Goal: Task Accomplishment & Management: Complete application form

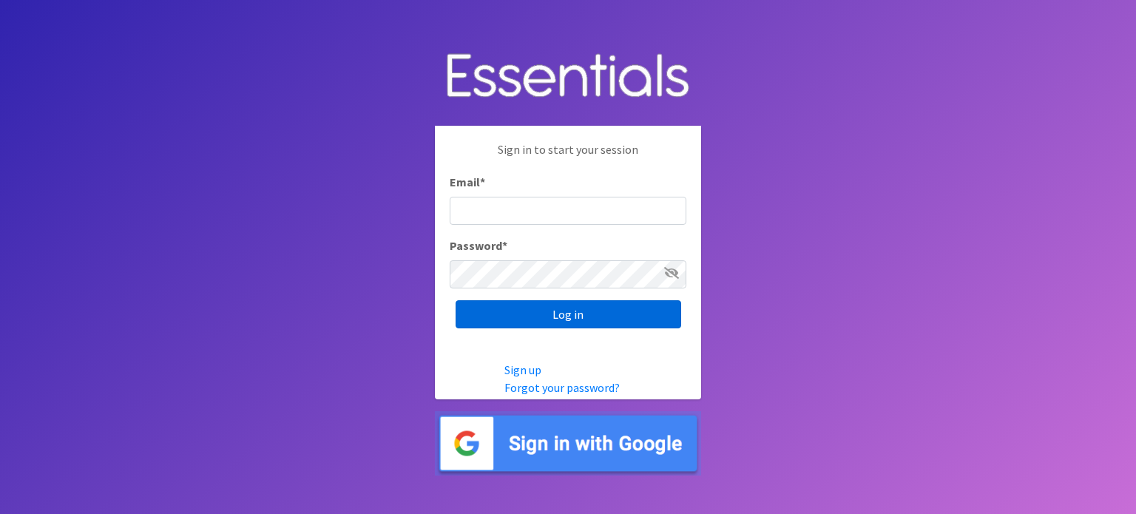
type input "[EMAIL_ADDRESS][DOMAIN_NAME]"
click at [553, 307] on input "Log in" at bounding box center [568, 314] width 226 height 28
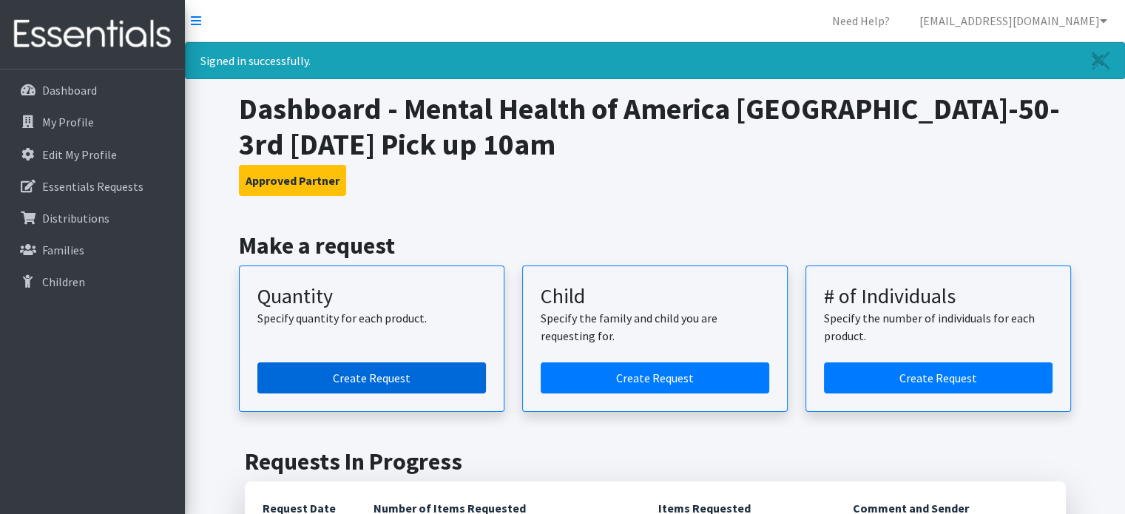
click at [385, 375] on link "Create Request" at bounding box center [371, 377] width 228 height 31
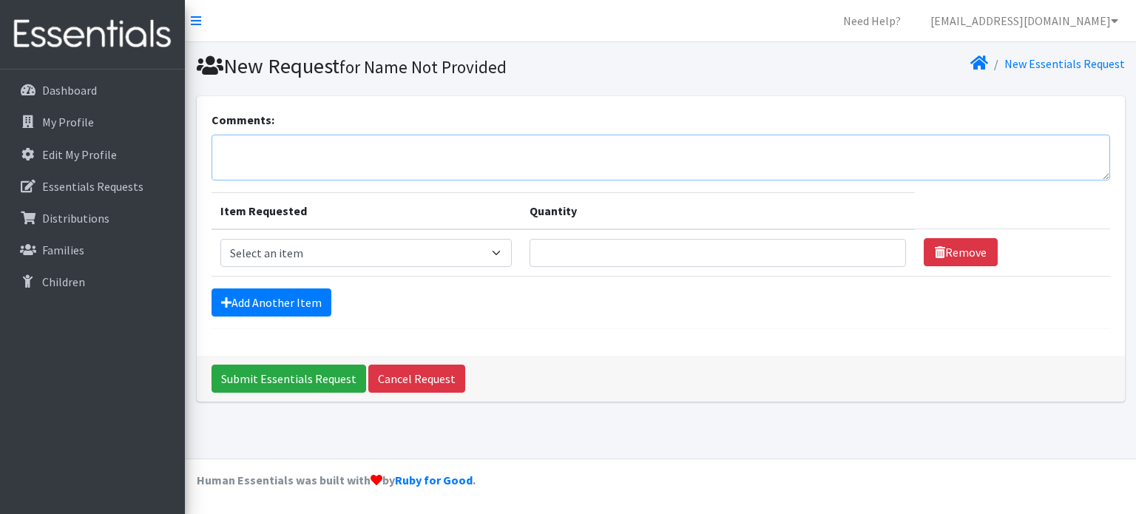
click at [254, 155] on textarea "Comments:" at bounding box center [660, 158] width 898 height 46
click at [319, 244] on select "Select an item Kids (Newborn) Kids (Size 1) Kids (Size 2) Kids (Size 3) Kids (S…" at bounding box center [365, 253] width 291 height 28
select select "3407"
click at [220, 239] on select "Select an item Kids (Newborn) Kids (Size 1) Kids (Size 2) Kids (Size 3) Kids (S…" at bounding box center [365, 253] width 291 height 28
click at [605, 246] on input "Quantity" at bounding box center [717, 253] width 376 height 28
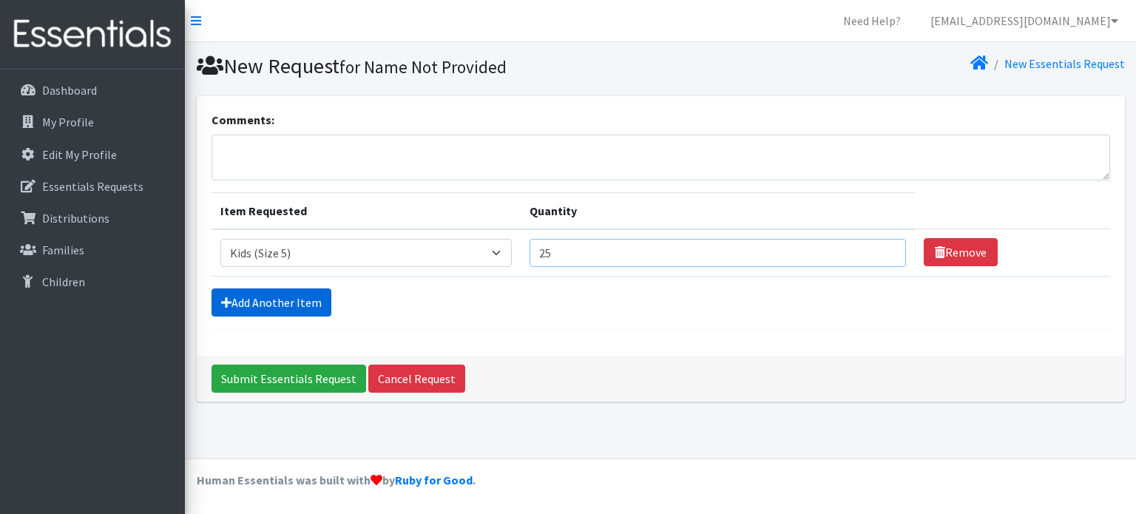
type input "25"
click at [271, 302] on link "Add Another Item" at bounding box center [271, 302] width 120 height 28
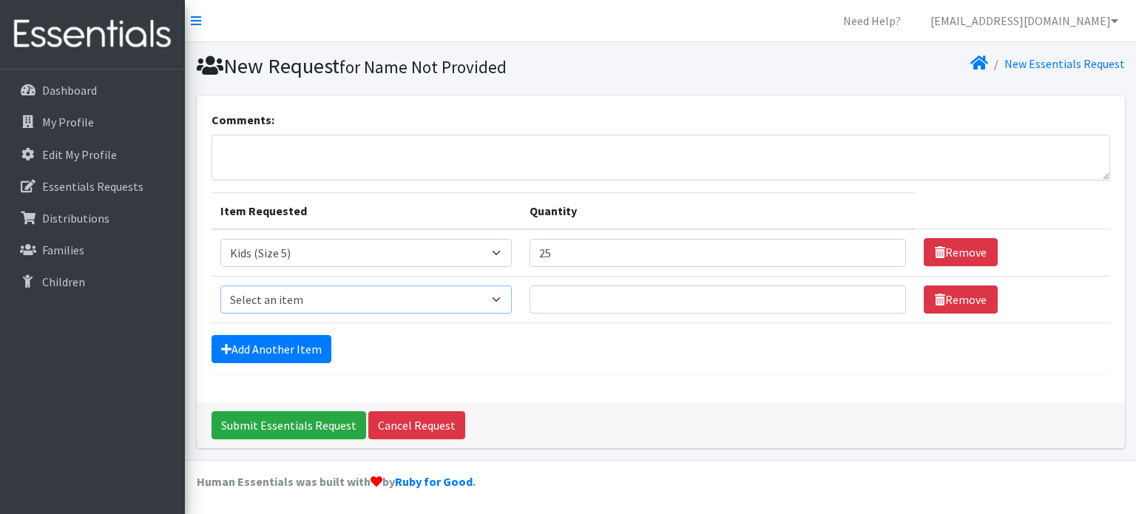
click at [482, 306] on select "Select an item Kids (Newborn) Kids (Size 1) Kids (Size 2) Kids (Size 3) Kids (S…" at bounding box center [365, 299] width 291 height 28
select select "3394"
click at [220, 285] on select "Select an item Kids (Newborn) Kids (Size 1) Kids (Size 2) Kids (Size 3) Kids (S…" at bounding box center [365, 299] width 291 height 28
click at [607, 297] on input "Quantity" at bounding box center [717, 299] width 376 height 28
type input "25"
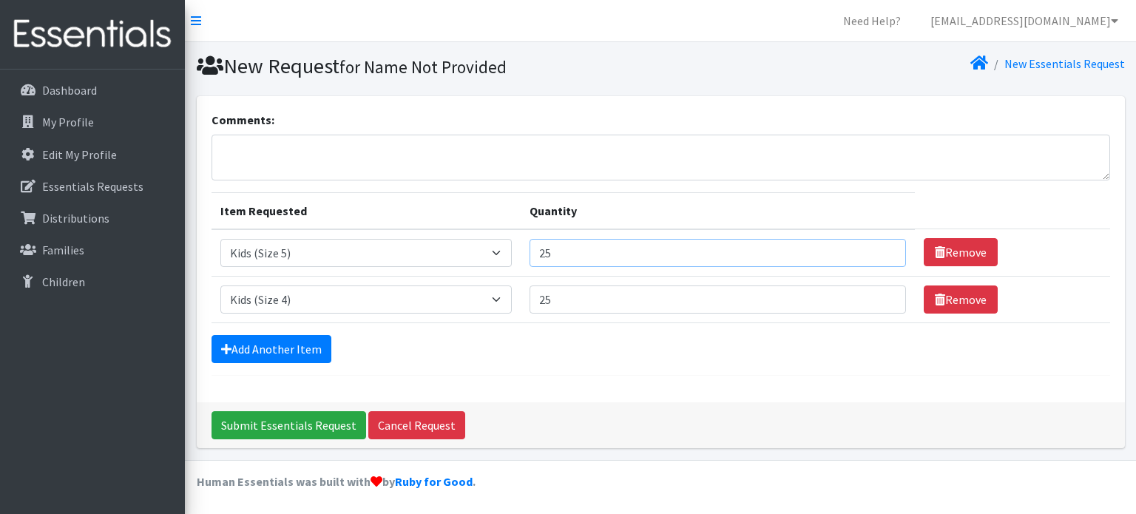
click at [603, 254] on input "25" at bounding box center [717, 253] width 376 height 28
type input "2"
type input "30"
click at [296, 342] on link "Add Another Item" at bounding box center [271, 349] width 120 height 28
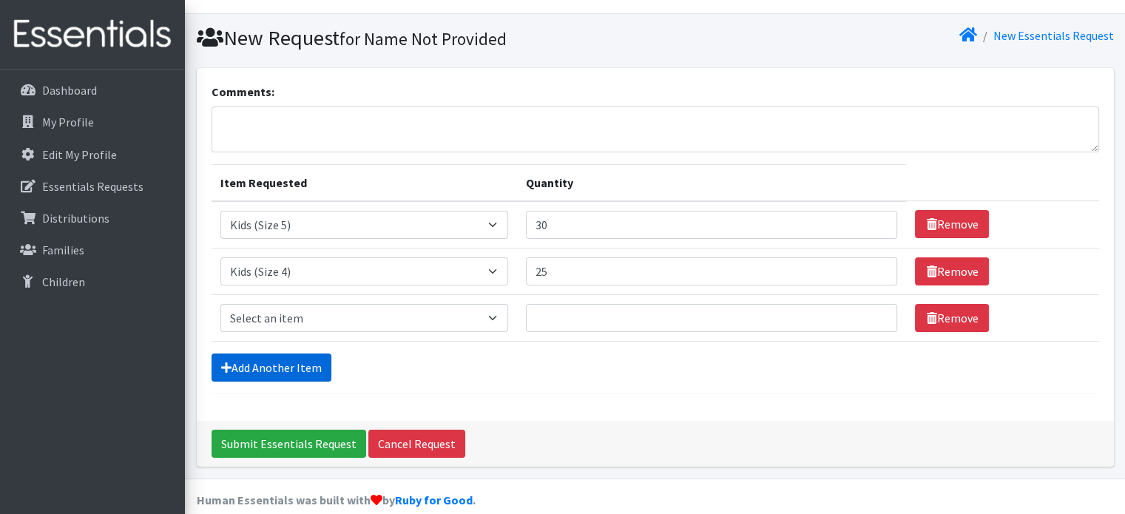
scroll to position [45, 0]
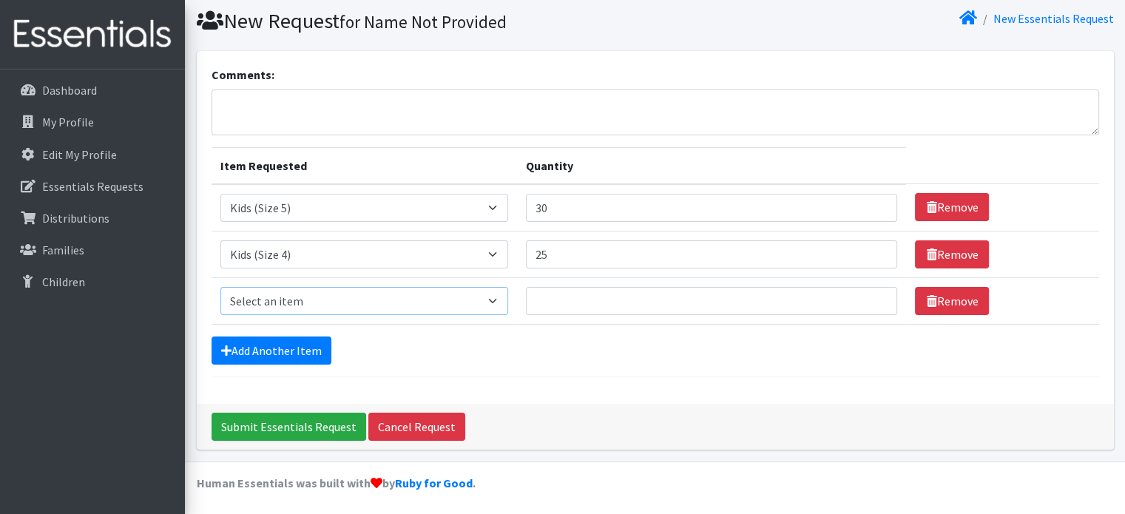
click at [492, 303] on select "Select an item Kids (Newborn) Kids (Size 1) Kids (Size 2) Kids (Size 3) Kids (S…" at bounding box center [364, 301] width 288 height 28
select select "3419"
click at [220, 287] on select "Select an item Kids (Newborn) Kids (Size 1) Kids (Size 2) Kids (Size 3) Kids (S…" at bounding box center [364, 301] width 288 height 28
click at [618, 299] on input "Quantity" at bounding box center [712, 301] width 372 height 28
click at [319, 346] on link "Add Another Item" at bounding box center [271, 350] width 120 height 28
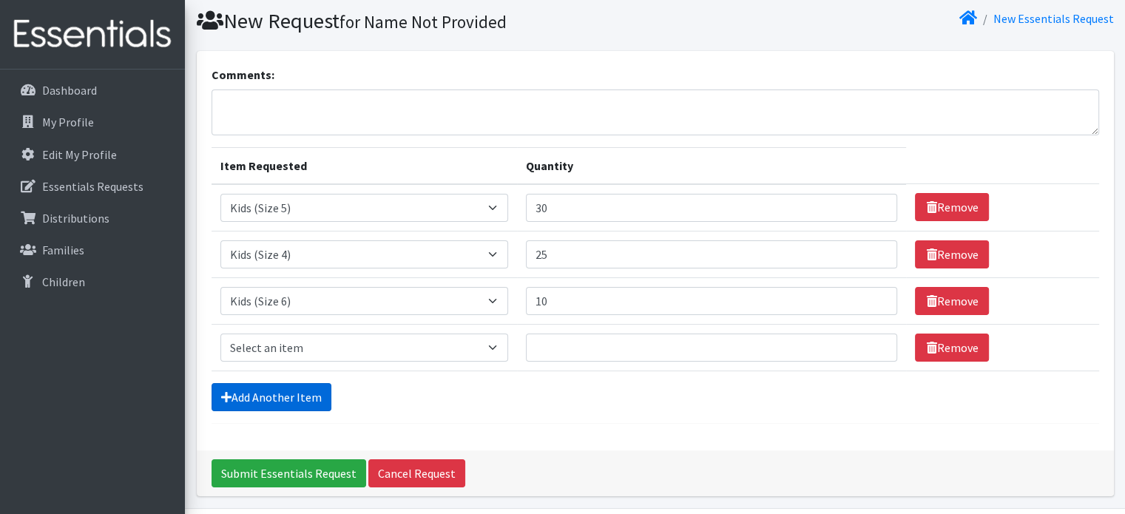
scroll to position [92, 0]
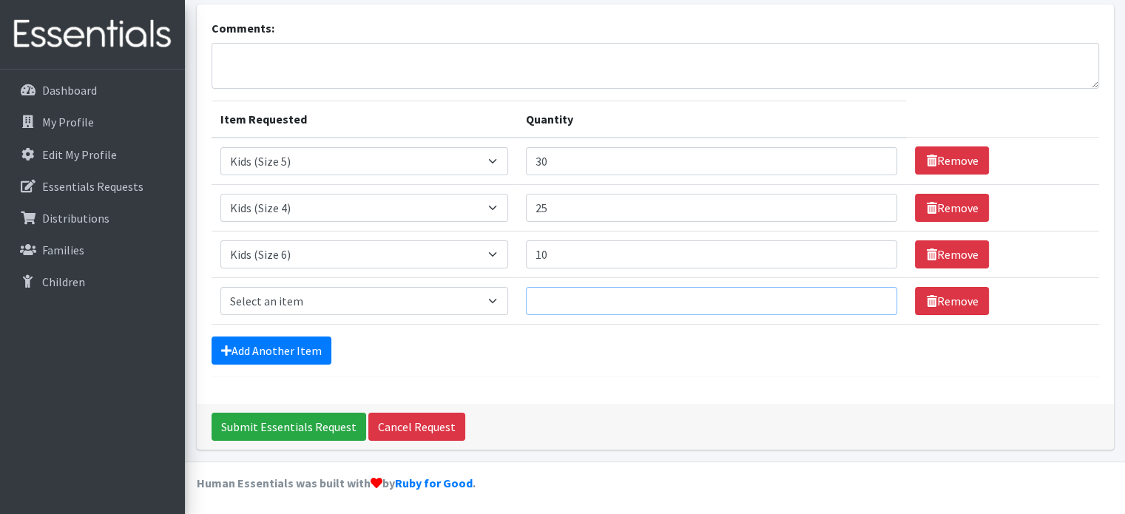
click at [567, 298] on input "Quantity" at bounding box center [712, 301] width 372 height 28
click at [466, 291] on select "Select an item Kids (Newborn) Kids (Size 1) Kids (Size 2) Kids (Size 3) Kids (S…" at bounding box center [364, 301] width 288 height 28
click at [574, 260] on input "10" at bounding box center [712, 254] width 372 height 28
drag, startPoint x: 574, startPoint y: 260, endPoint x: 512, endPoint y: 280, distance: 65.2
click at [512, 280] on tbody "Item Requested Select an item Kids (Newborn) Kids (Size 1) Kids (Size 2) Kids (…" at bounding box center [654, 231] width 887 height 187
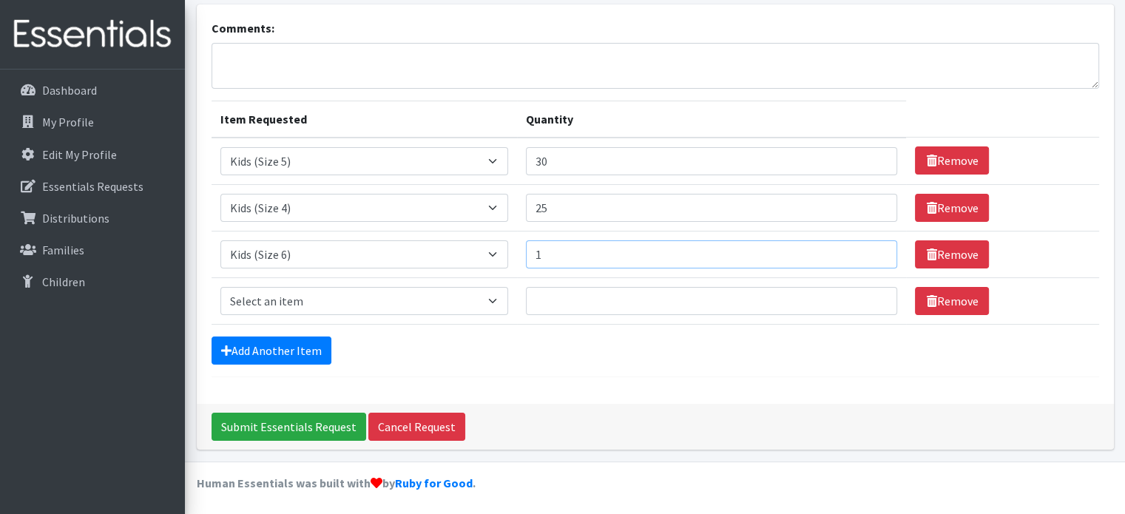
type input "10"
click at [606, 303] on input "Quantity" at bounding box center [712, 301] width 372 height 28
click at [211, 413] on input "Submit Essentials Request" at bounding box center [288, 427] width 155 height 28
type input "25"
click at [464, 291] on select "Select an item Kids (Newborn) Kids (Size 1) Kids (Size 2) Kids (Size 3) Kids (S…" at bounding box center [364, 301] width 288 height 28
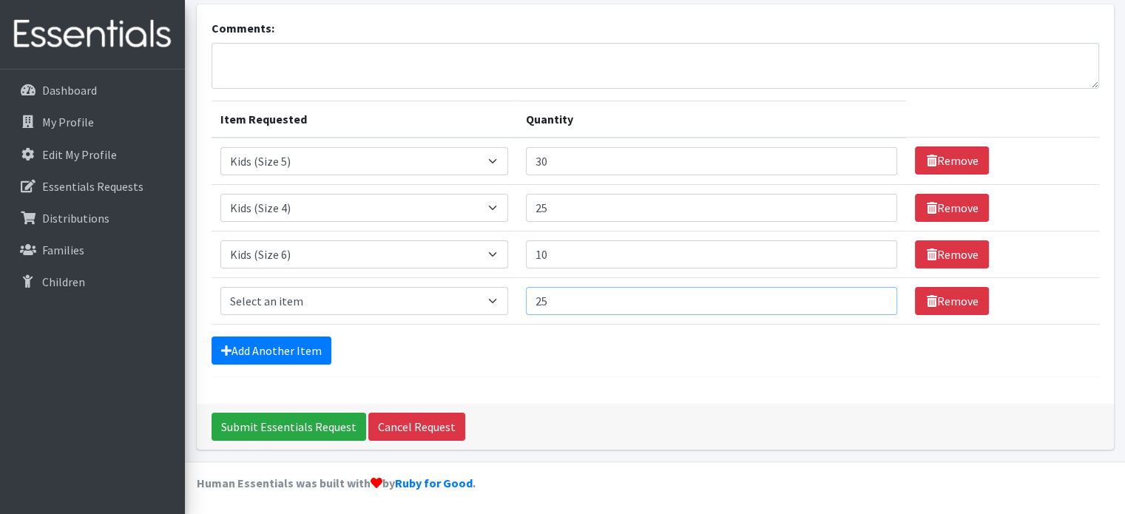
drag, startPoint x: 576, startPoint y: 303, endPoint x: 524, endPoint y: 298, distance: 52.0
click at [524, 298] on td "Quantity 25" at bounding box center [712, 300] width 390 height 47
click at [263, 47] on textarea "Comments:" at bounding box center [654, 66] width 887 height 46
type textarea "T"
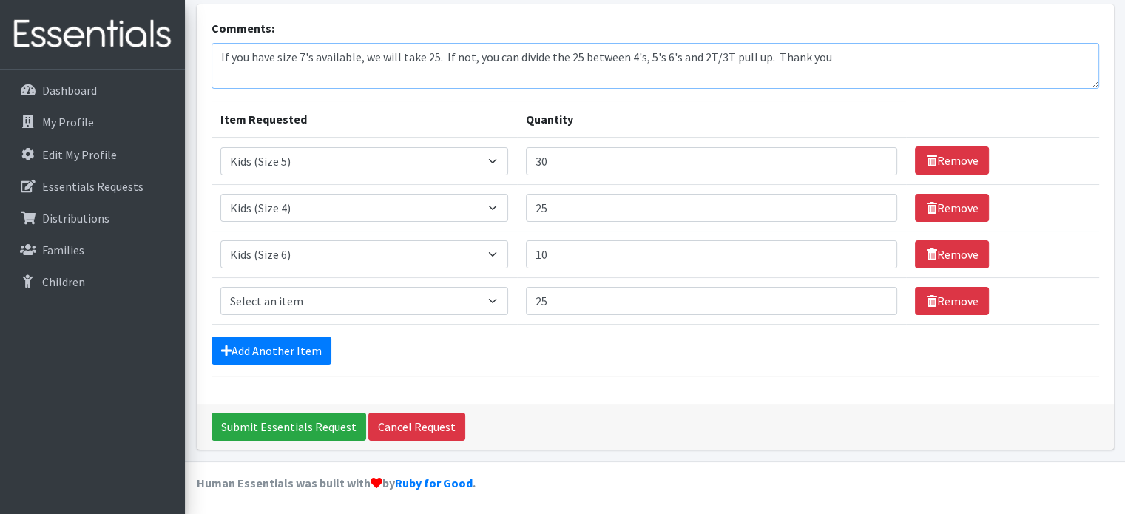
click at [761, 55] on textarea "If you have size 7's available, we will take 25. If not, you can divide the 25 …" at bounding box center [654, 66] width 887 height 46
click at [777, 55] on textarea "If you have size 7's available, we will take 25. If not, you can divide the 25 …" at bounding box center [654, 66] width 887 height 46
type textarea "If you have size 7's available, we will take 25. If not, you can divide the 25 …"
click at [553, 209] on input "25" at bounding box center [712, 208] width 372 height 28
type input "2"
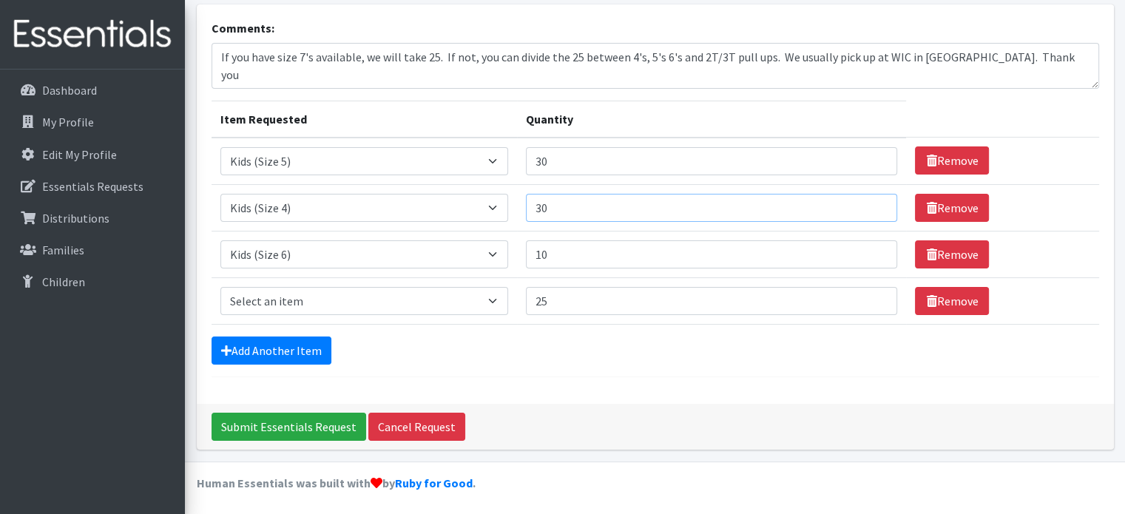
type input "30"
drag, startPoint x: 568, startPoint y: 305, endPoint x: 527, endPoint y: 300, distance: 41.0
click at [527, 300] on td "Quantity 25" at bounding box center [712, 300] width 390 height 47
click at [482, 297] on select "Select an item Kids (Newborn) Kids (Size 1) Kids (Size 2) Kids (Size 3) Kids (S…" at bounding box center [364, 301] width 288 height 28
select select "3415"
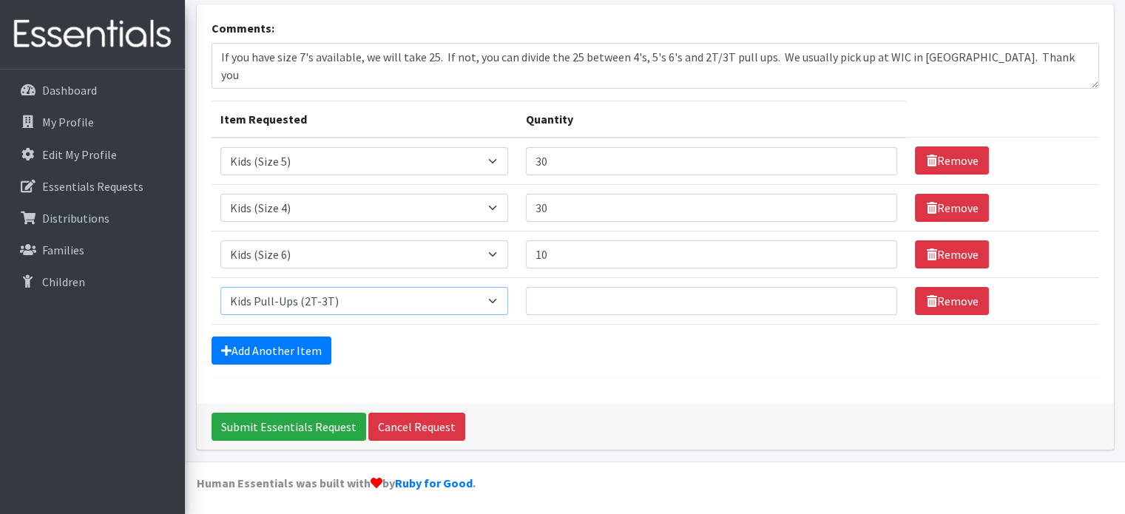
click at [220, 287] on select "Select an item Kids (Newborn) Kids (Size 1) Kids (Size 2) Kids (Size 3) Kids (S…" at bounding box center [364, 301] width 288 height 28
click at [555, 294] on input "Quantity" at bounding box center [712, 301] width 372 height 28
type input "10"
click at [434, 54] on textarea "If you have size 7's available, we will take 25. If not, you can divide the 25 …" at bounding box center [654, 66] width 887 height 46
click at [577, 55] on textarea "If you have size 7's available, we will take 20. If not, you can divide the 25 …" at bounding box center [654, 66] width 887 height 46
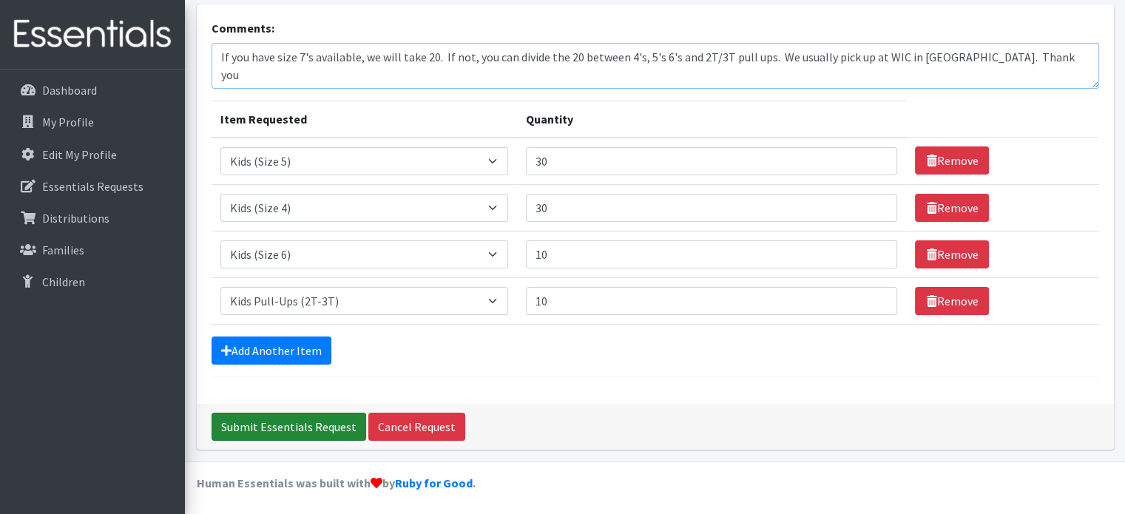
type textarea "If you have size 7's available, we will take 20. If not, you can divide the 20 …"
click at [311, 433] on input "Submit Essentials Request" at bounding box center [288, 427] width 155 height 28
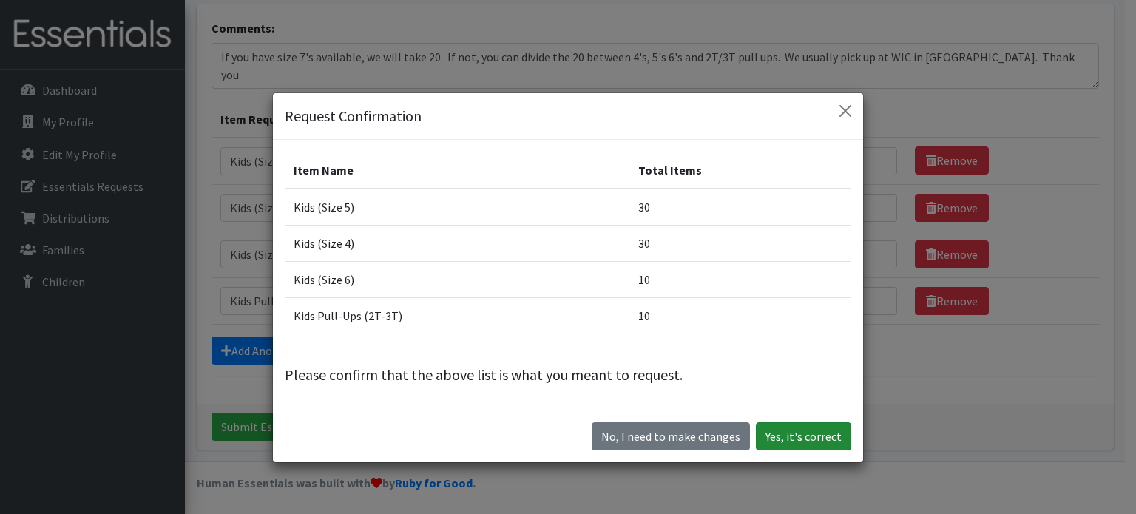
click at [802, 436] on button "Yes, it's correct" at bounding box center [803, 436] width 95 height 28
